Goal: Task Accomplishment & Management: Use online tool/utility

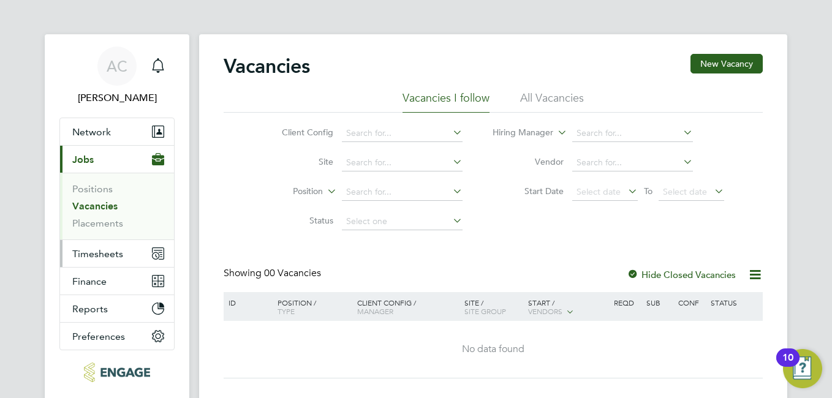
click at [86, 261] on button "Timesheets" at bounding box center [117, 253] width 114 height 27
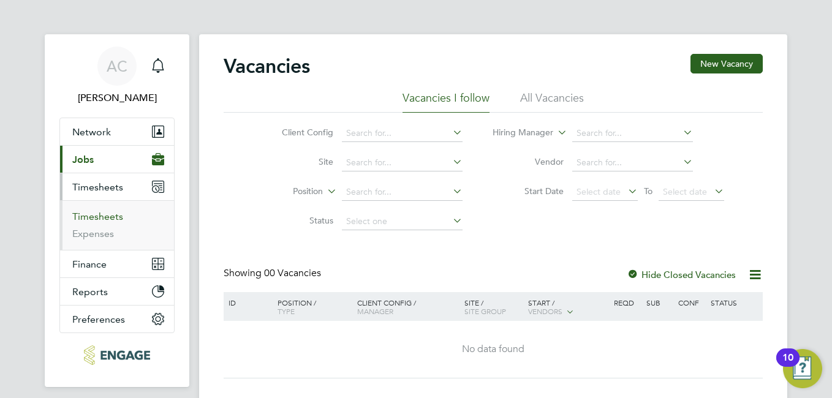
click at [96, 217] on link "Timesheets" at bounding box center [97, 217] width 51 height 12
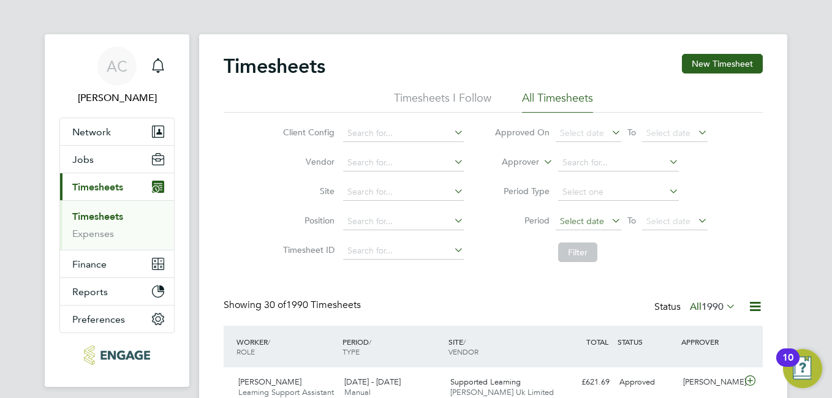
click at [585, 222] on span "Select date" at bounding box center [582, 221] width 44 height 11
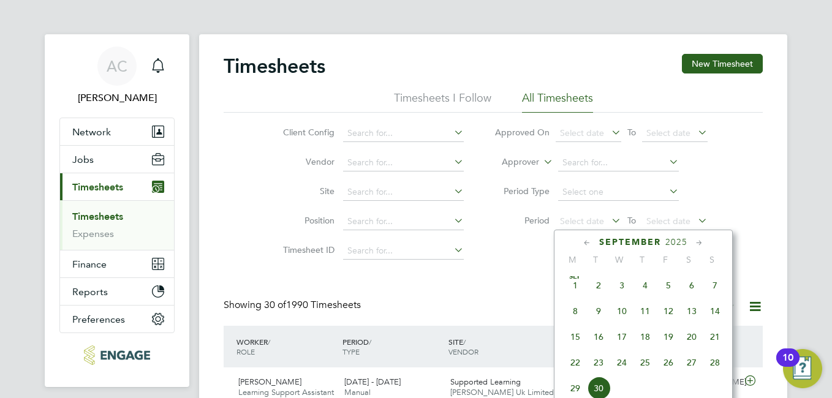
click at [574, 319] on span "8" at bounding box center [575, 311] width 23 height 23
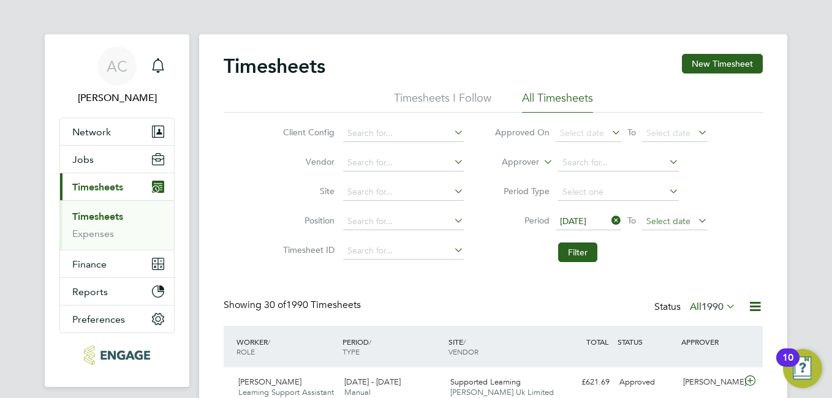
click at [665, 216] on span "Select date" at bounding box center [669, 221] width 44 height 11
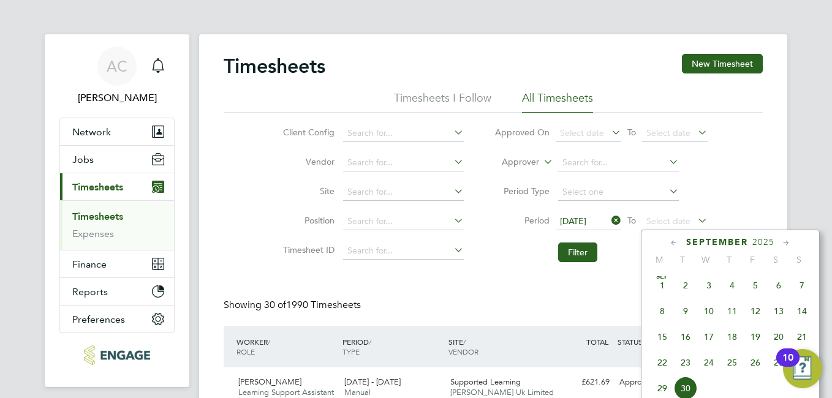
click at [805, 320] on span "14" at bounding box center [802, 311] width 23 height 23
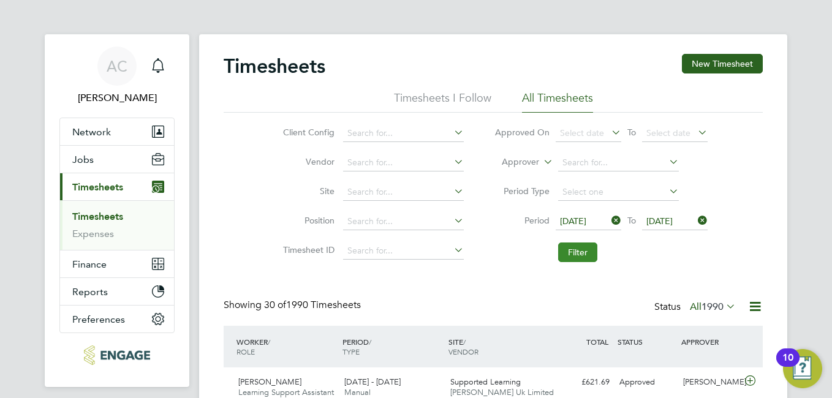
click at [569, 252] on button "Filter" at bounding box center [577, 253] width 39 height 20
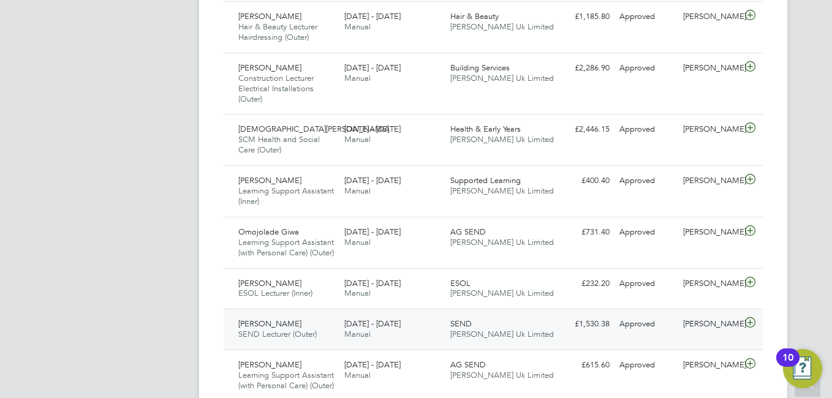
click at [273, 329] on span "[PERSON_NAME]" at bounding box center [269, 324] width 63 height 10
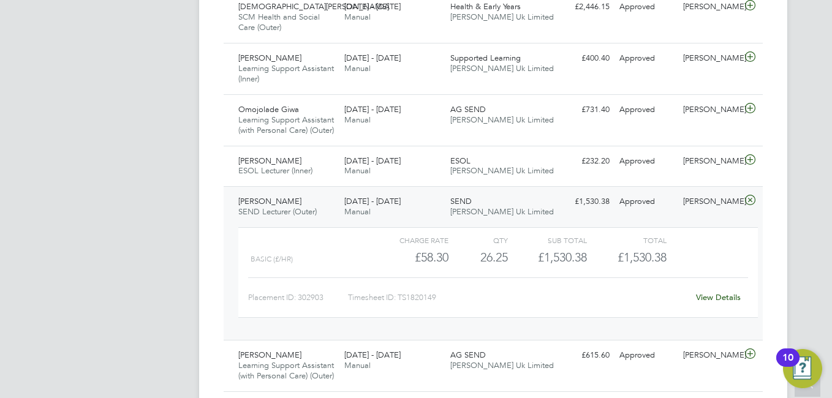
click at [712, 303] on link "View Details" at bounding box center [718, 297] width 45 height 10
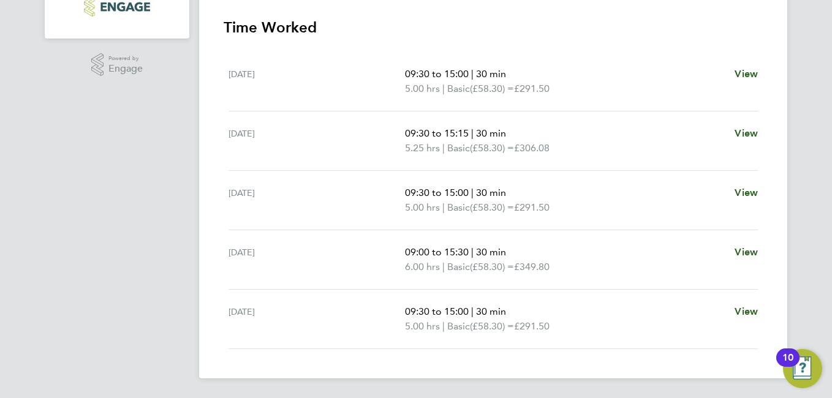
scroll to position [165, 0]
